Goal: Task Accomplishment & Management: Manage account settings

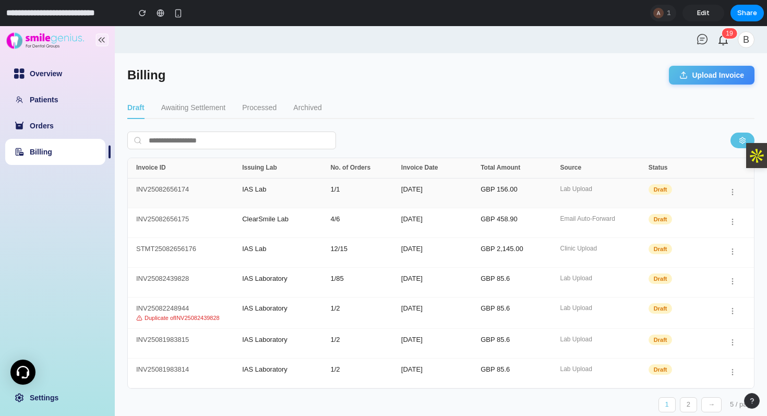
click at [218, 192] on div "INV25082656174" at bounding box center [189, 193] width 106 height 15
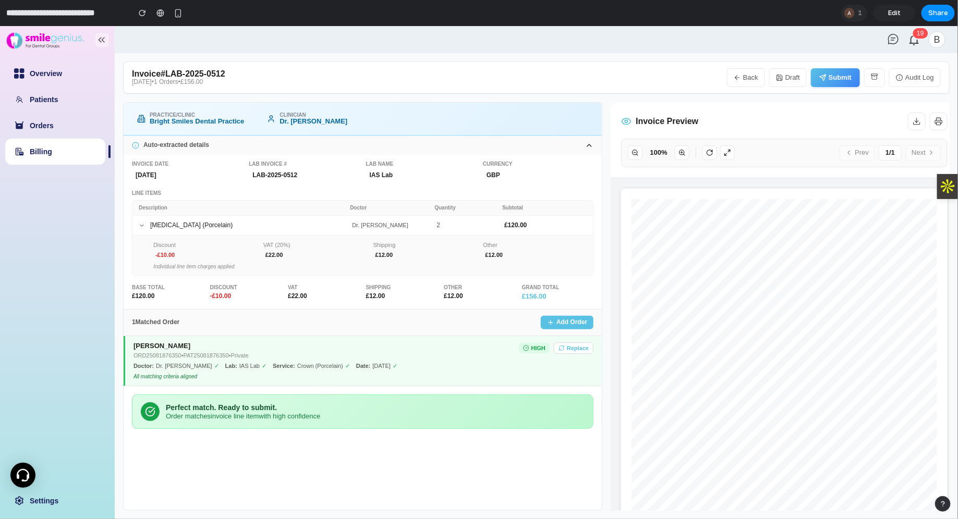
click at [745, 79] on button "Back" at bounding box center [746, 77] width 38 height 19
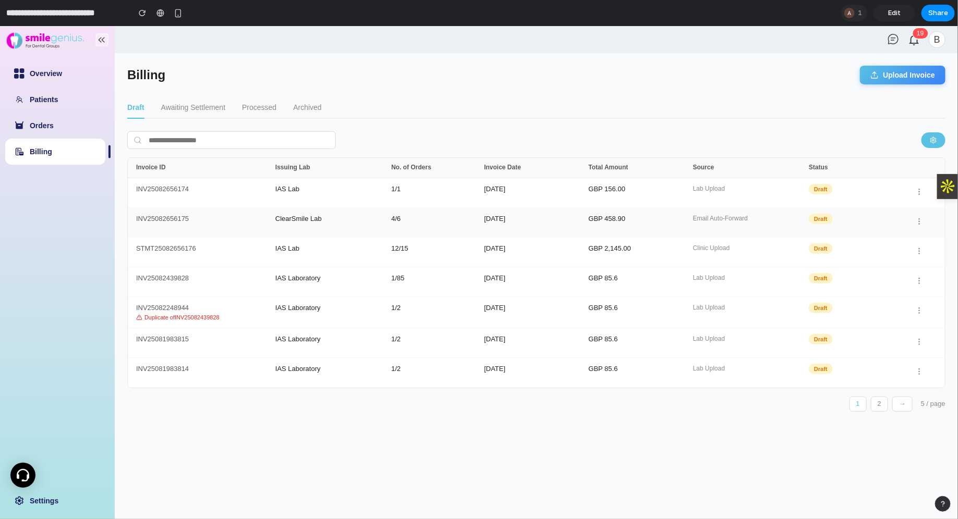
click at [281, 228] on div "INV25082656175 ClearSmile Lab 4 / 6 [DATE] GBP 458.90 Email Auto-Forward Draft" at bounding box center [536, 223] width 817 height 30
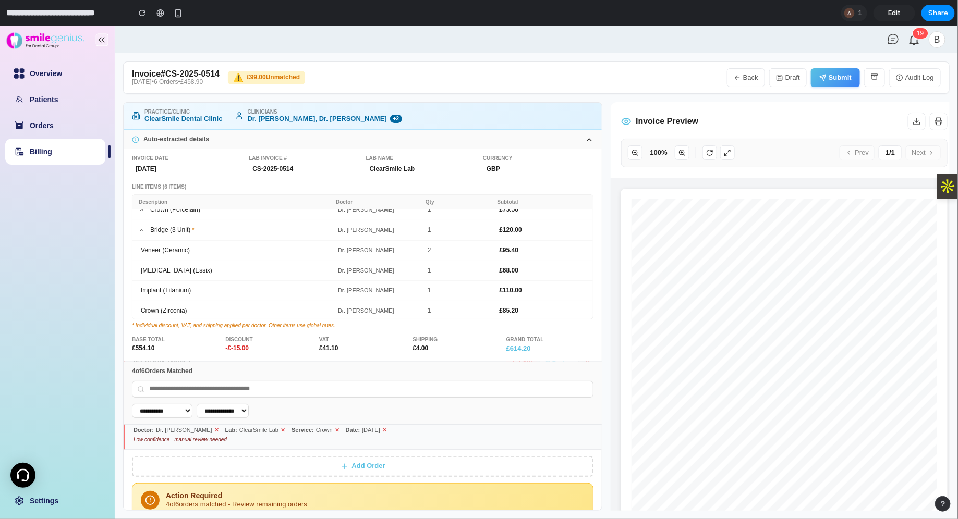
scroll to position [272, 0]
click at [359, 415] on button "Add Order" at bounding box center [362, 465] width 461 height 21
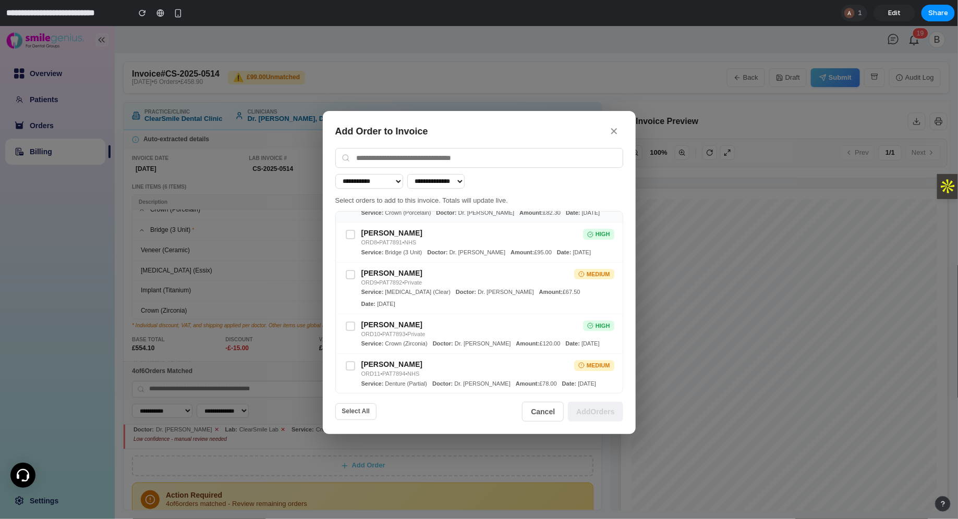
scroll to position [0, 0]
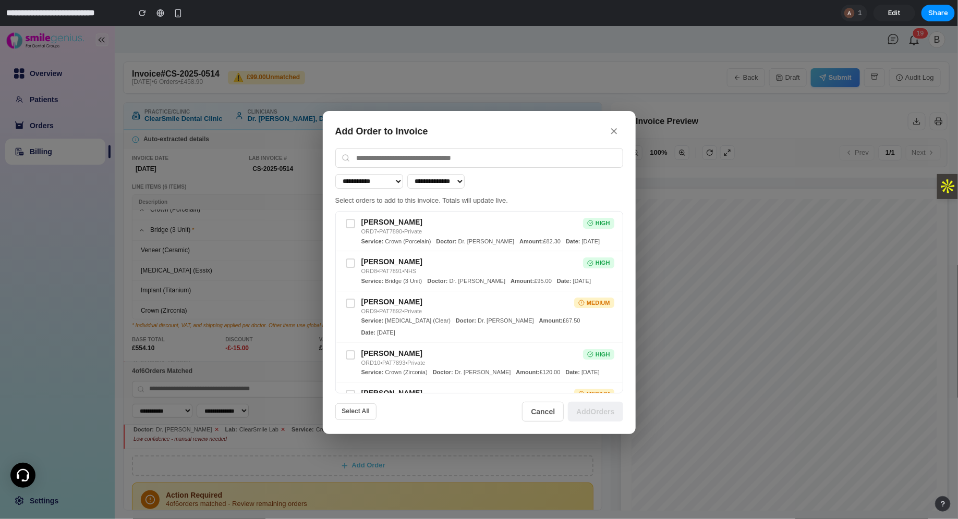
click at [463, 183] on select "**********" at bounding box center [435, 181] width 57 height 15
click at [618, 133] on button "✕" at bounding box center [614, 131] width 17 height 16
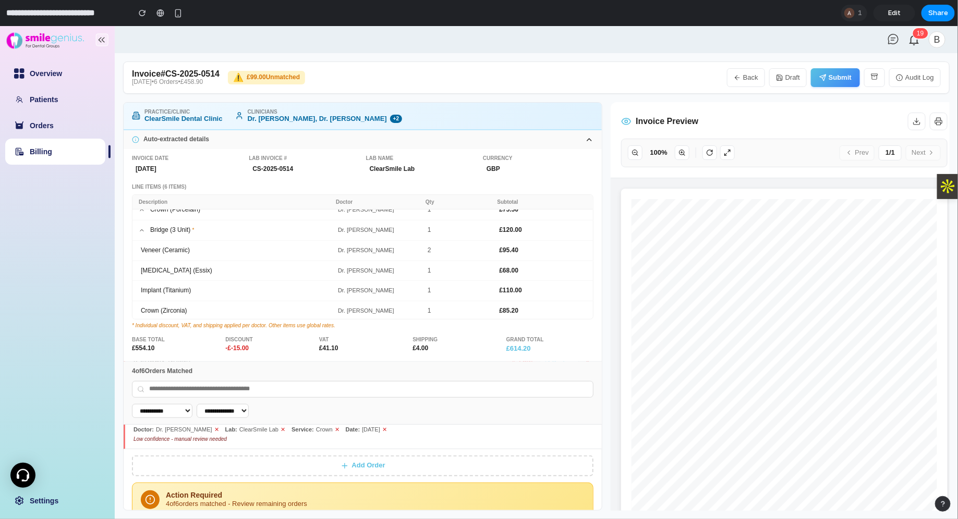
click at [766, 21] on section "**********" at bounding box center [477, 13] width 955 height 26
click at [766, 16] on span "Edit" at bounding box center [894, 13] width 13 height 10
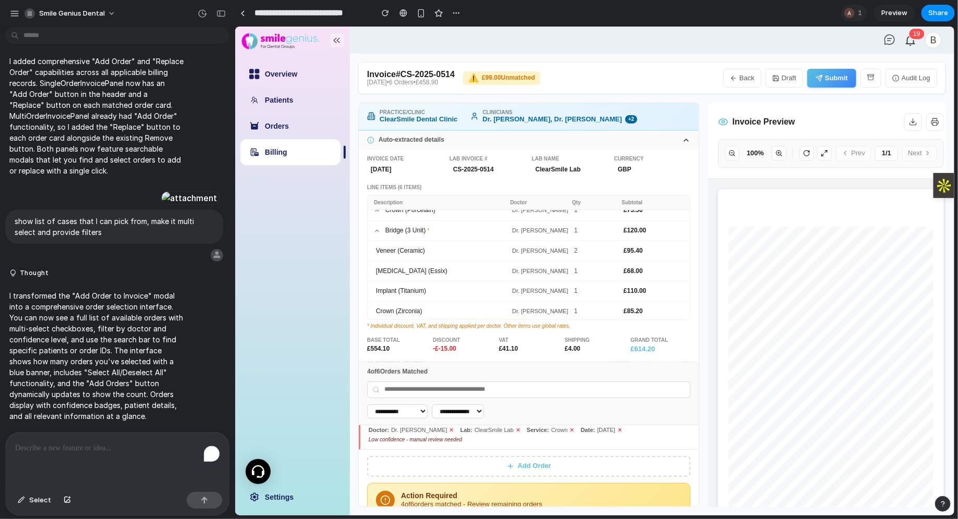
scroll to position [8387, 0]
click at [94, 415] on div "To enrich screen reader interactions, please activate Accessibility in Grammarl…" at bounding box center [117, 460] width 223 height 55
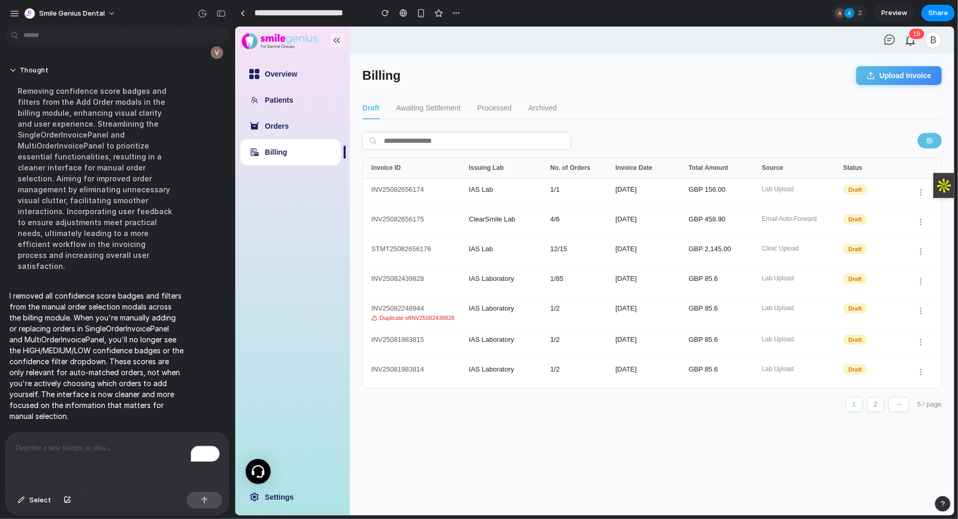
scroll to position [8581, 0]
click at [512, 225] on div "ClearSmile Lab" at bounding box center [508, 222] width 81 height 15
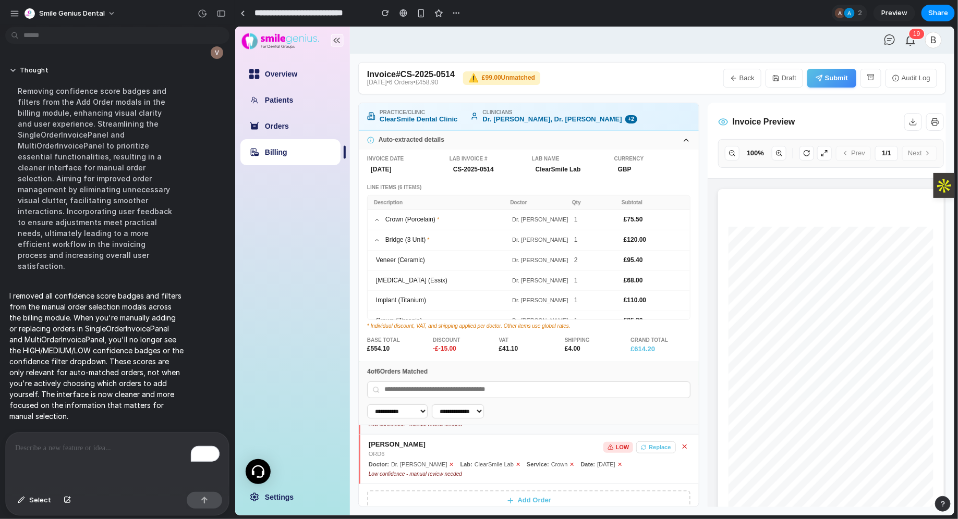
scroll to position [253, 0]
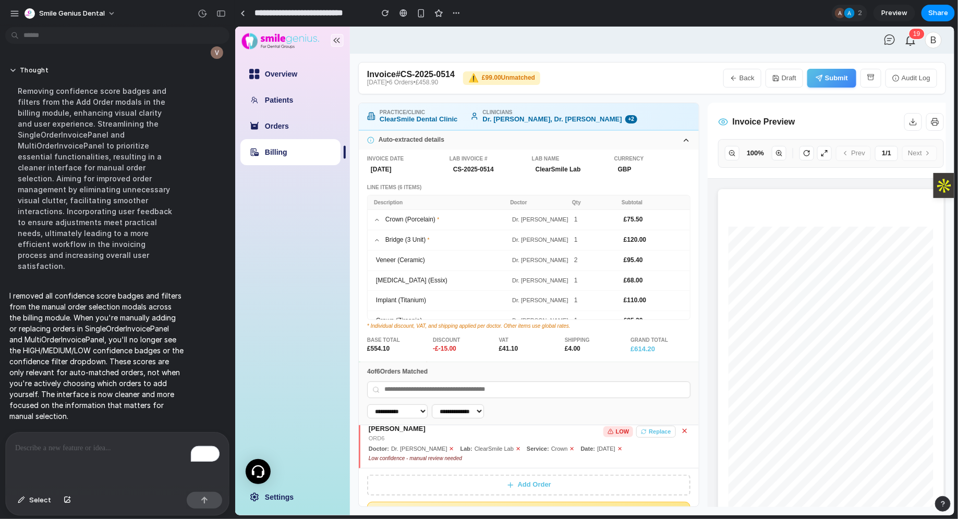
click at [507, 415] on icon at bounding box center [509, 485] width 5 height 0
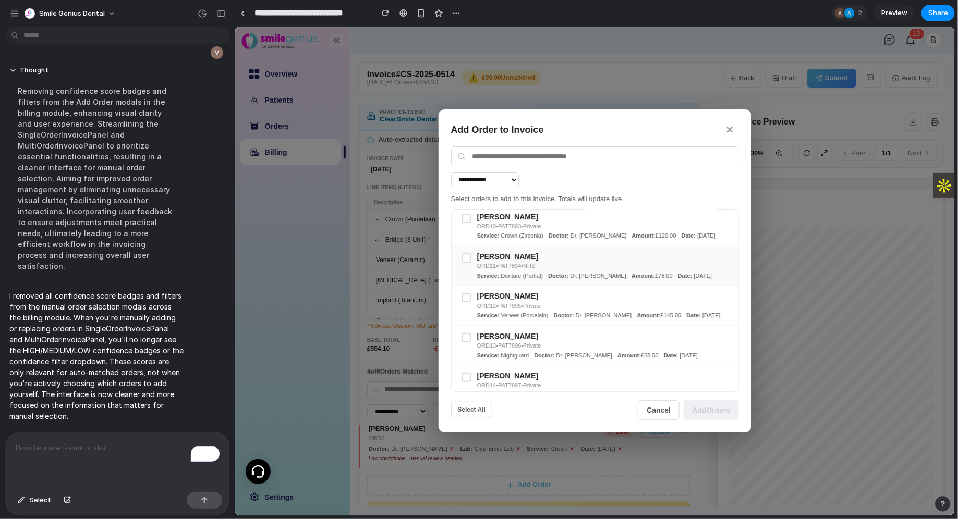
scroll to position [0, 0]
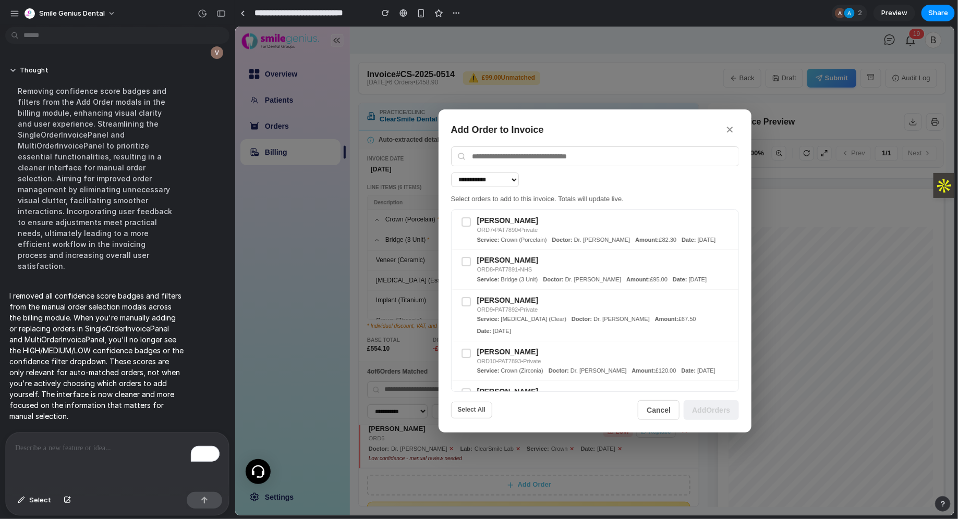
click at [731, 123] on button "✕" at bounding box center [729, 129] width 17 height 16
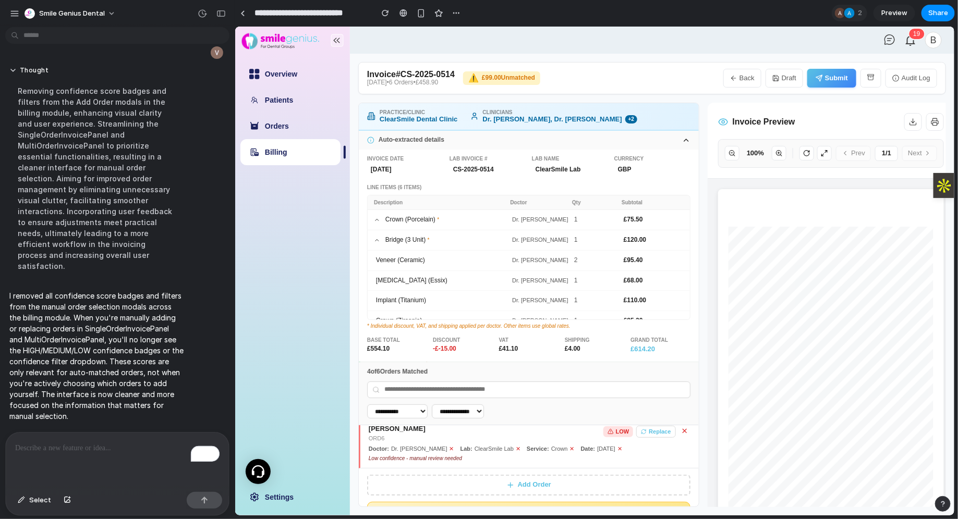
click at [766, 79] on icon "button" at bounding box center [895, 77] width 7 height 7
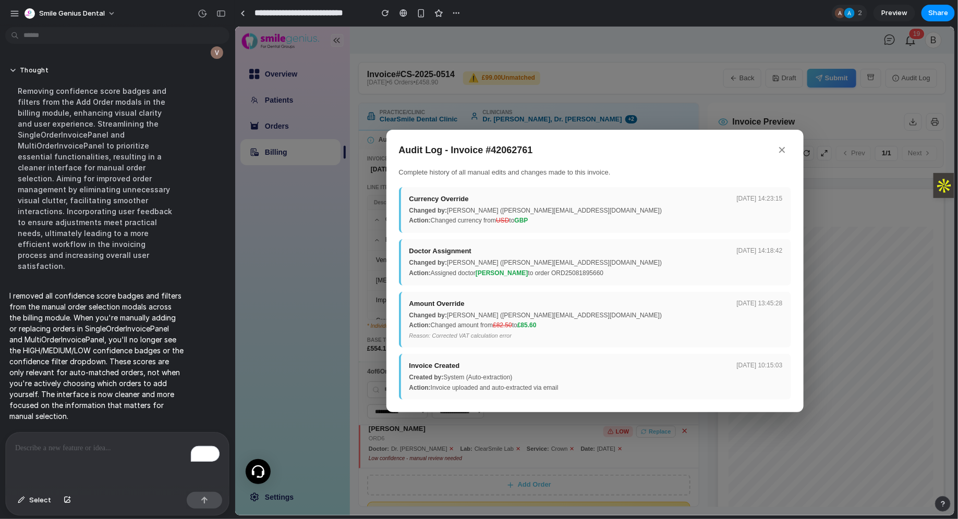
click at [766, 154] on button "✕" at bounding box center [781, 150] width 17 height 16
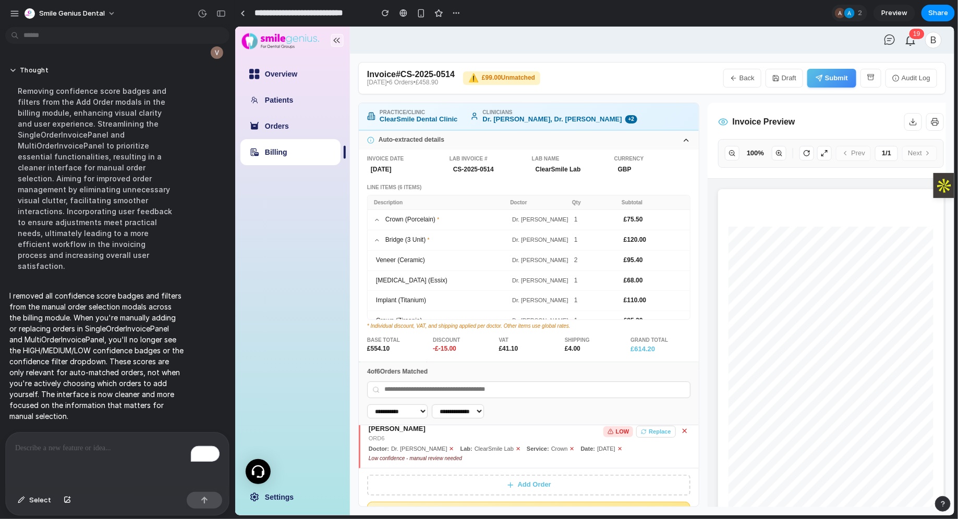
click at [748, 84] on button "Back" at bounding box center [742, 77] width 38 height 19
